Goal: Find specific page/section: Find specific page/section

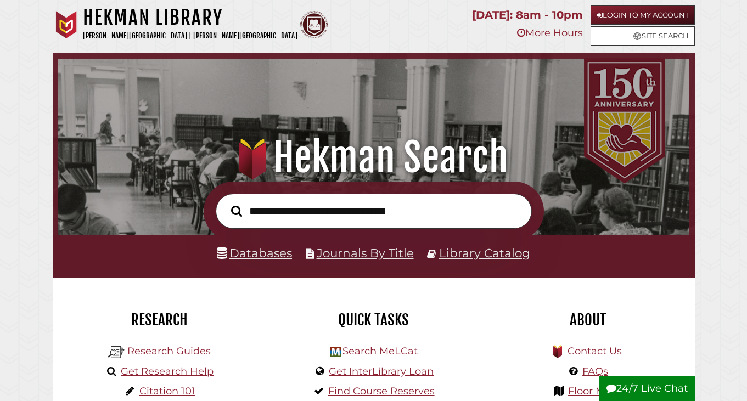
scroll to position [208, 625]
click at [610, 15] on link "Login to My Account" at bounding box center [642, 14] width 104 height 19
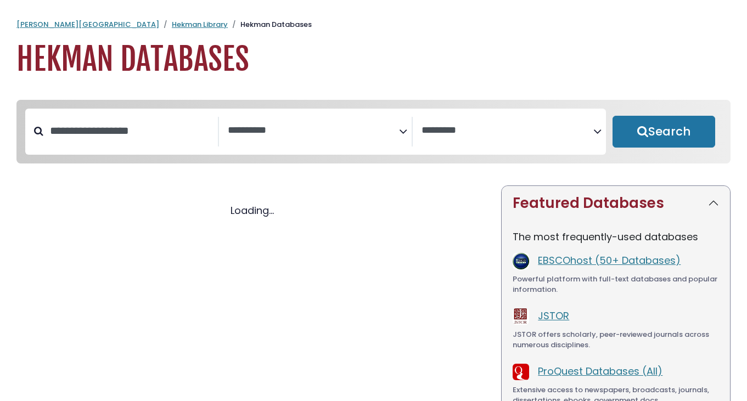
select select "Database Subject Filter"
select select "Database Vendors Filter"
select select "Database Subject Filter"
select select "Database Vendors Filter"
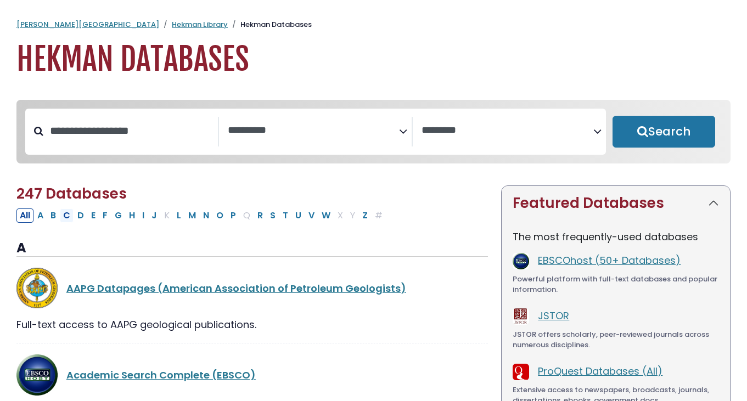
click at [69, 216] on button "C" at bounding box center [67, 215] width 14 height 14
select select "Database Subject Filter"
select select "Database Vendors Filter"
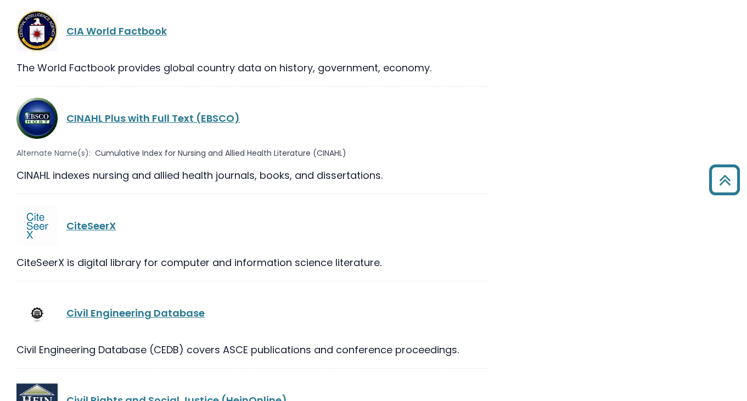
scroll to position [1790, 0]
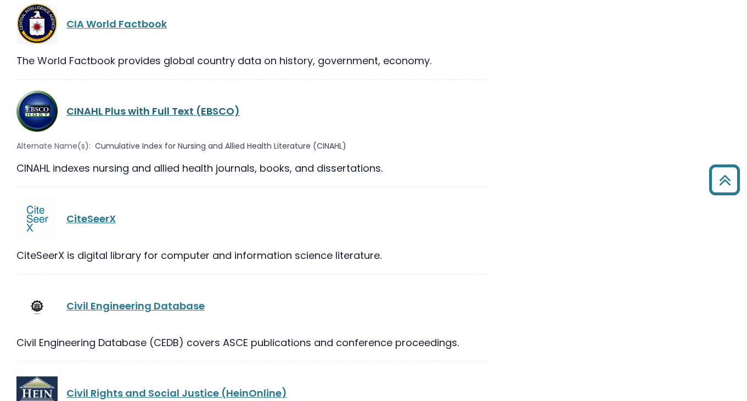
click at [100, 104] on link "CINAHL Plus with Full Text (EBSCO)" at bounding box center [152, 111] width 173 height 14
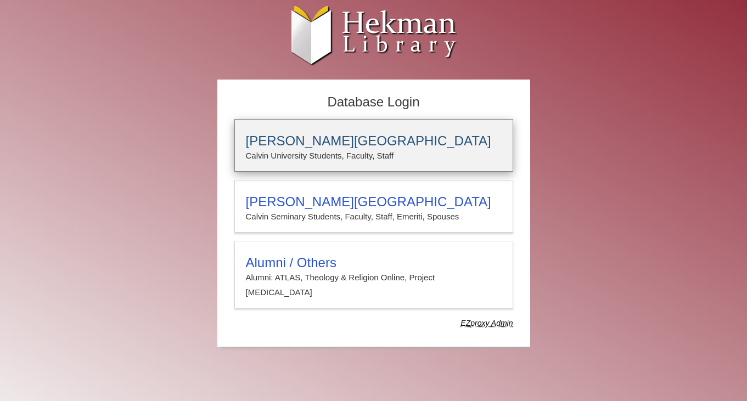
click at [280, 161] on p "Calvin University Students, Faculty, Staff" at bounding box center [374, 156] width 256 height 14
